Goal: Task Accomplishment & Management: Manage account settings

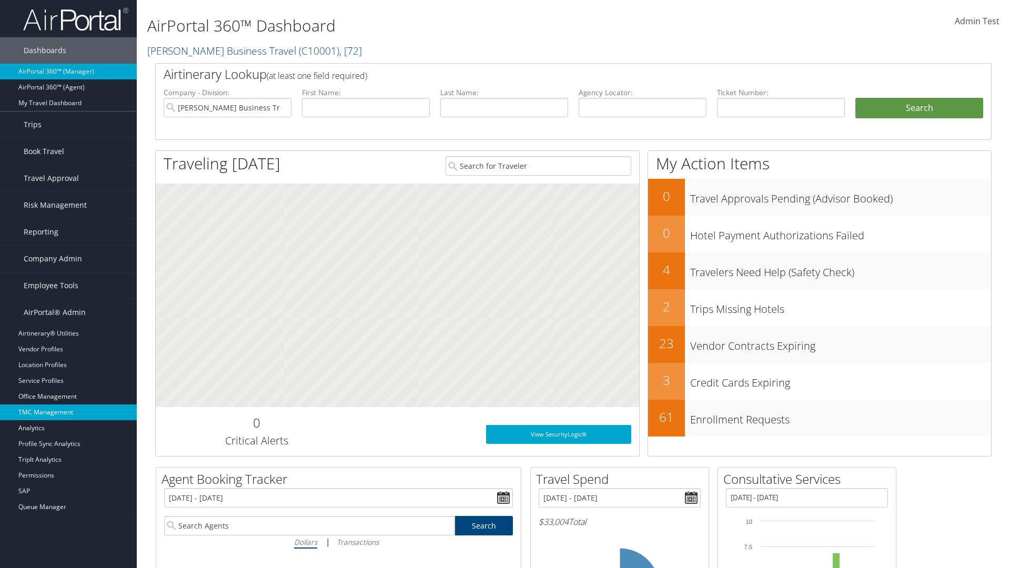
click at [68, 412] on link "TMC Management" at bounding box center [68, 412] width 137 height 16
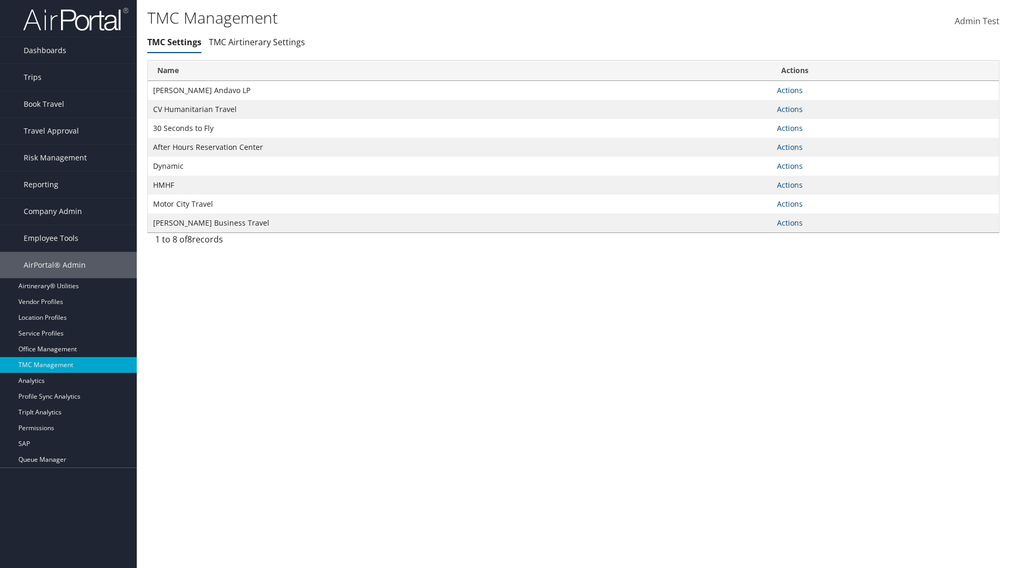
click at [789, 90] on link "Actions" at bounding box center [790, 90] width 26 height 10
click at [0, 0] on link "Update TMC settings" at bounding box center [0, 0] width 0 height 0
select select "183"
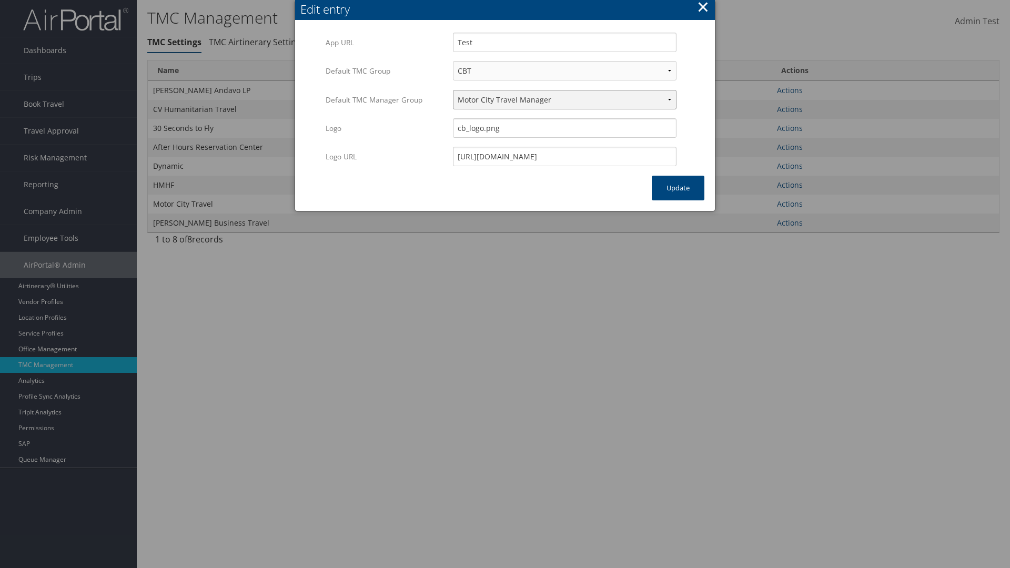
click at [564, 99] on select "Travel Manager HMHF Travel Manager Motor City Travel Manager" at bounding box center [565, 99] width 224 height 19
select select "113"
click at [678, 188] on button "Update" at bounding box center [678, 188] width 53 height 25
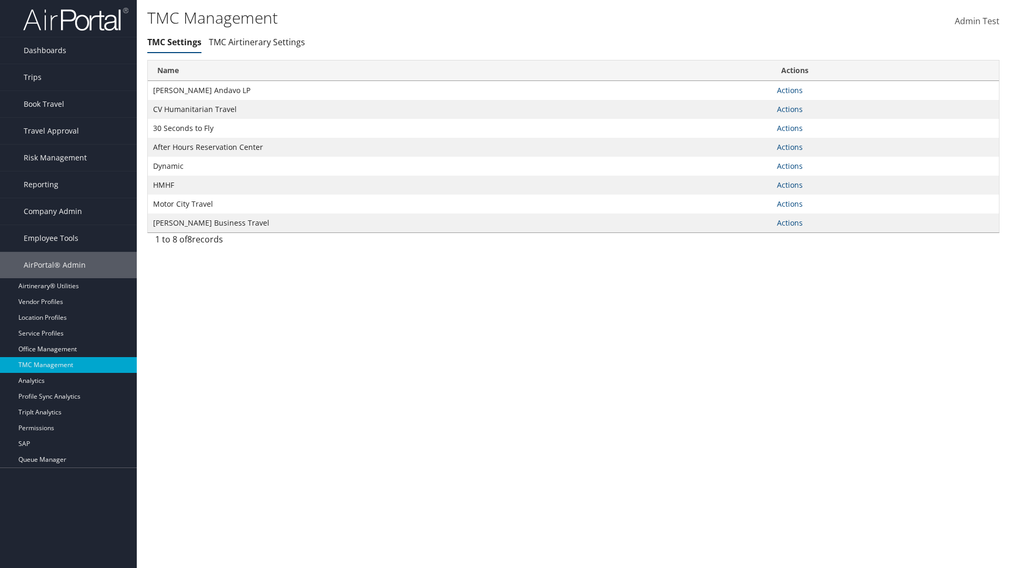
click at [789, 90] on link "Actions" at bounding box center [790, 90] width 26 height 10
click at [0, 0] on link "Update TMC settings" at bounding box center [0, 0] width 0 height 0
select select "183"
select select "113"
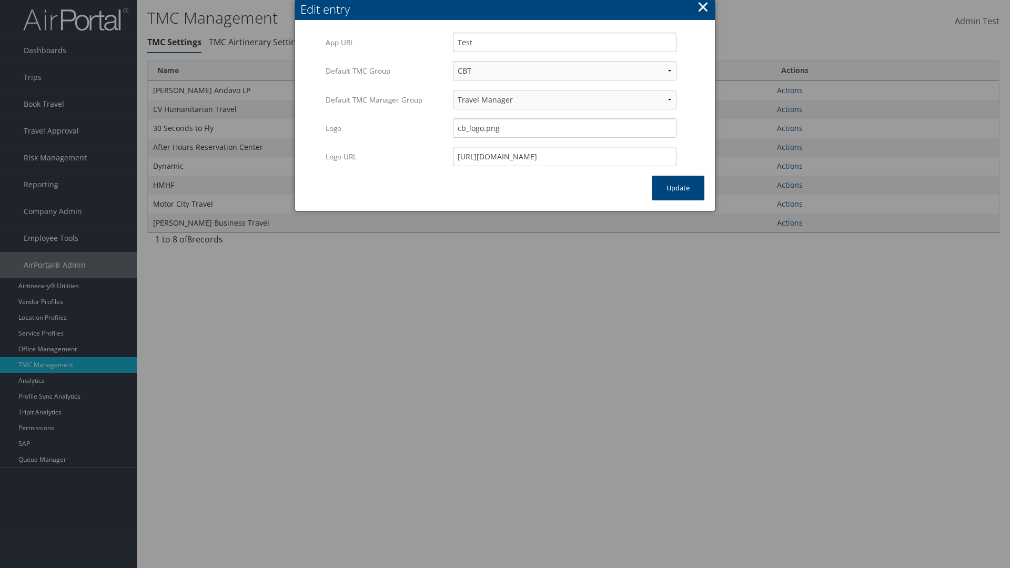
click at [703, 8] on button "×" at bounding box center [703, 6] width 12 height 21
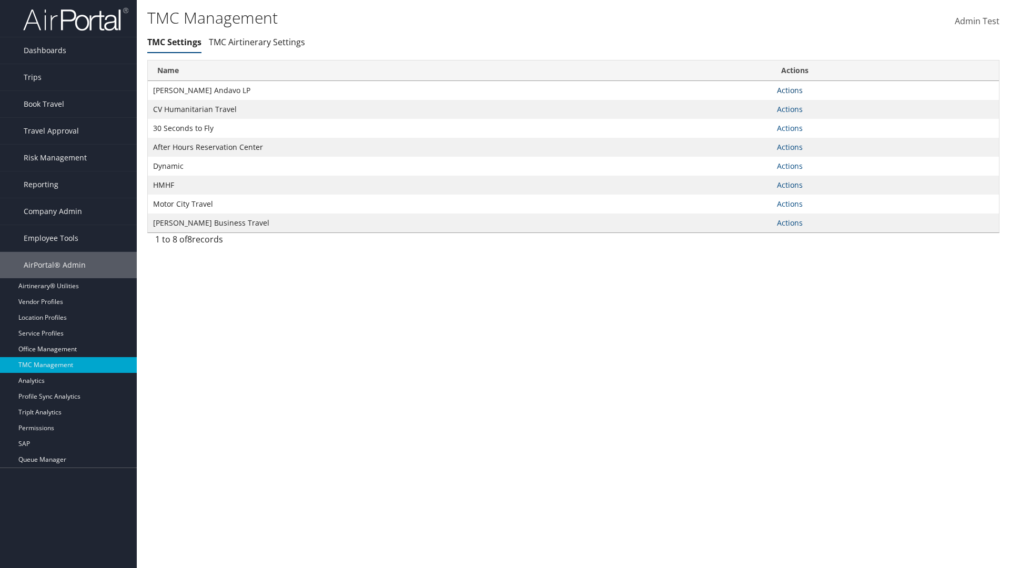
click at [789, 90] on link "Actions" at bounding box center [790, 90] width 26 height 10
click at [756, 105] on link "Update TMC settings" at bounding box center [756, 106] width 87 height 18
select select "183"
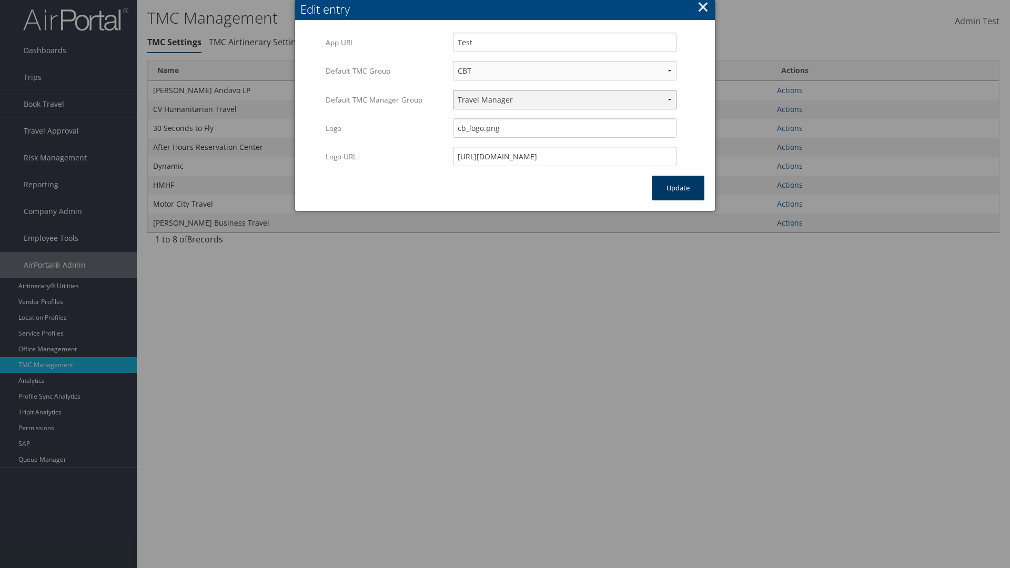
click at [564, 99] on select "Travel Manager HMHF Travel Manager Motor City Travel Manager" at bounding box center [565, 99] width 224 height 19
select select "236"
click at [678, 188] on button "Update" at bounding box center [678, 188] width 53 height 25
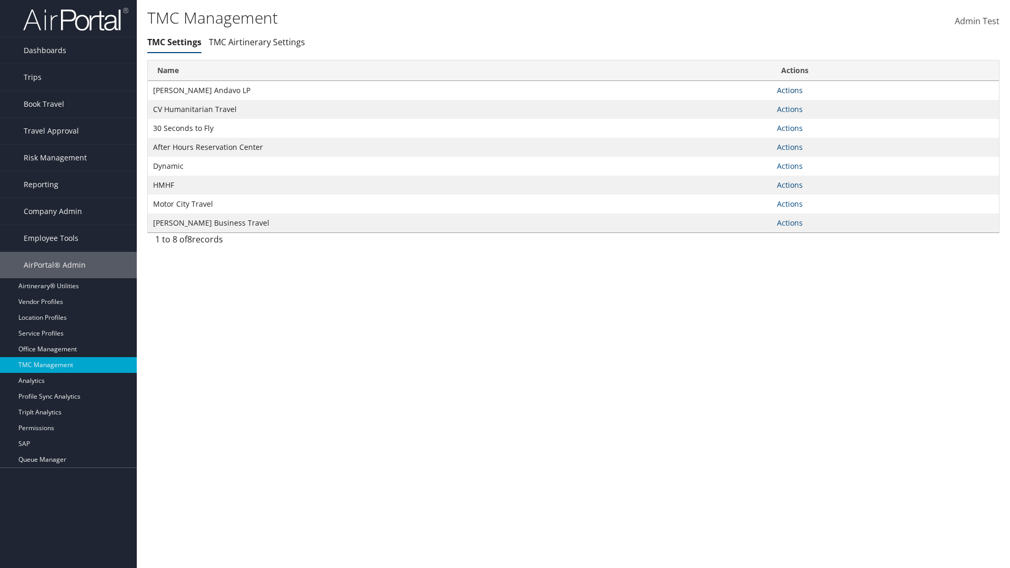
click at [789, 90] on link "Actions" at bounding box center [790, 90] width 26 height 10
click at [756, 105] on link "Update TMC settings" at bounding box center [756, 106] width 87 height 18
select select "183"
select select "236"
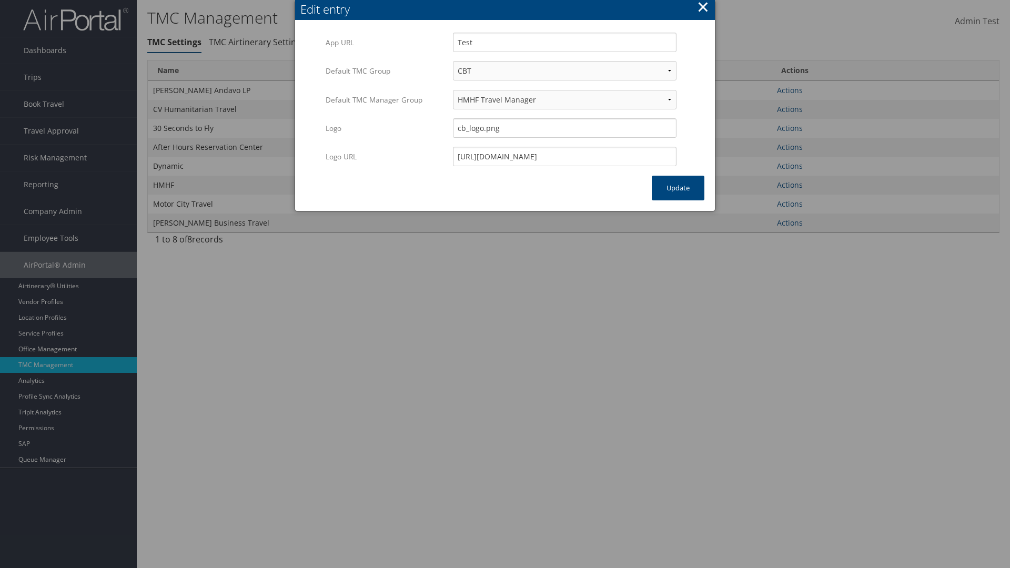
click at [703, 8] on button "×" at bounding box center [703, 6] width 12 height 21
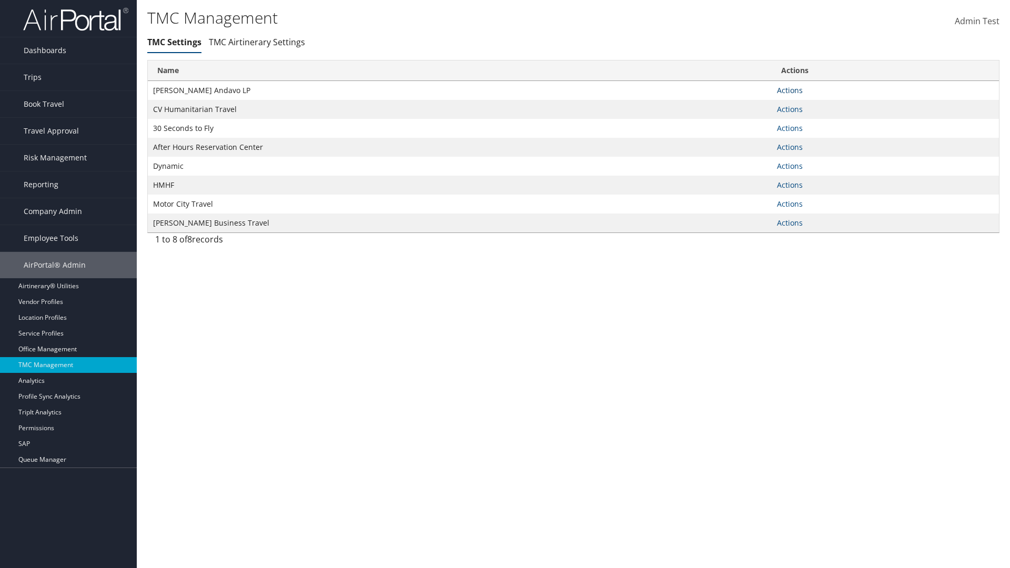
click at [789, 90] on link "Actions" at bounding box center [790, 90] width 26 height 10
click at [756, 105] on link "Update TMC settings" at bounding box center [756, 106] width 87 height 18
select select "183"
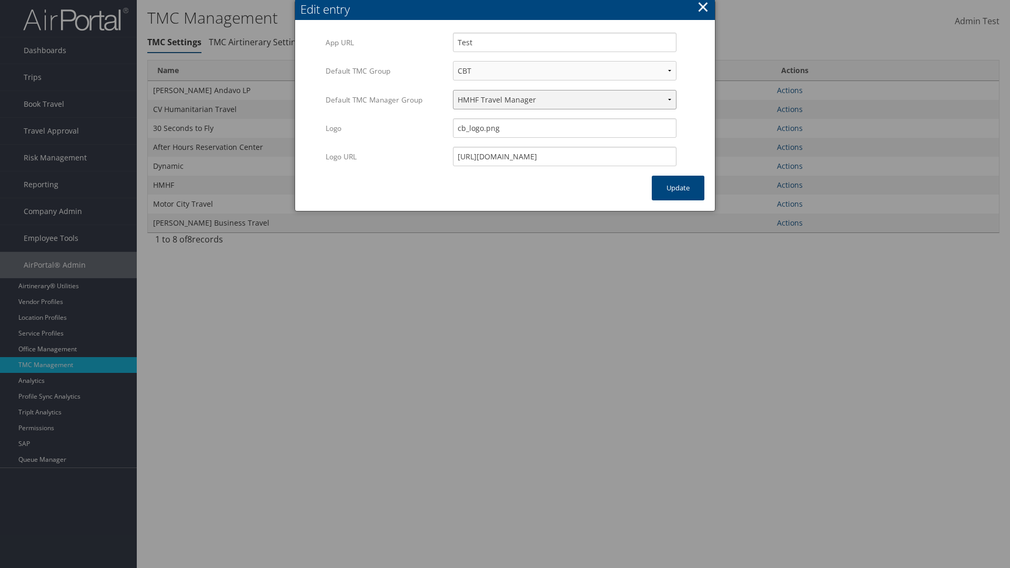
click at [564, 99] on select "Travel Manager HMHF Travel Manager Motor City Travel Manager" at bounding box center [565, 99] width 224 height 19
select select "240"
click at [678, 188] on button "Update" at bounding box center [678, 188] width 53 height 25
